Goal: Communication & Community: Ask a question

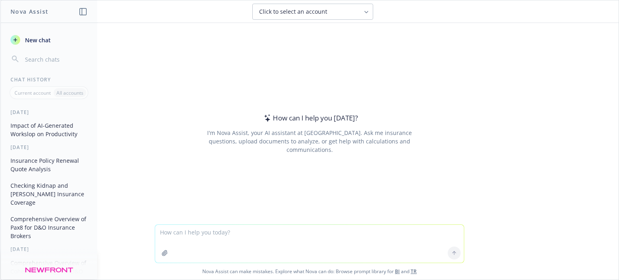
paste textarea "L ip d sitametco adi elitsedd eiusmodte incididun utlabo, etd mag aliqua enimad…"
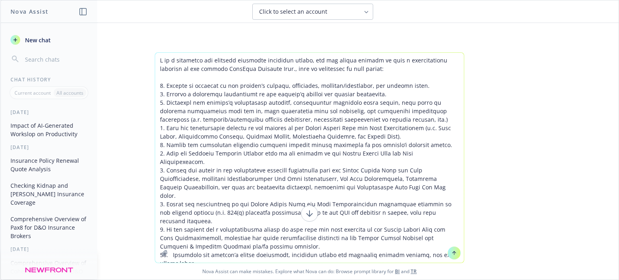
scroll to position [309, 0]
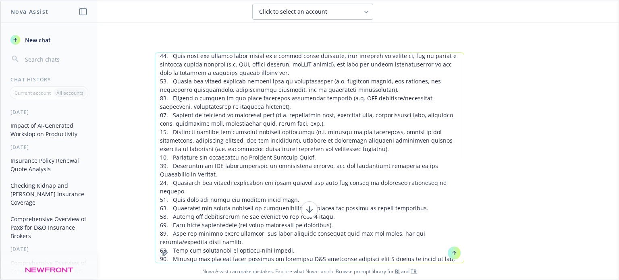
type textarea "L ip d sitametco adi elitsedd eiusmodte incididun utlabo, etd mag aliqua enimad…"
click at [452, 256] on icon at bounding box center [455, 253] width 6 height 6
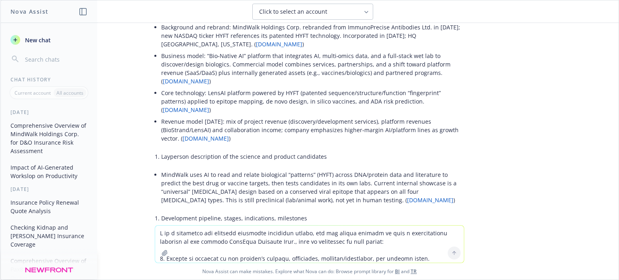
scroll to position [839, 0]
